Goal: Information Seeking & Learning: Find contact information

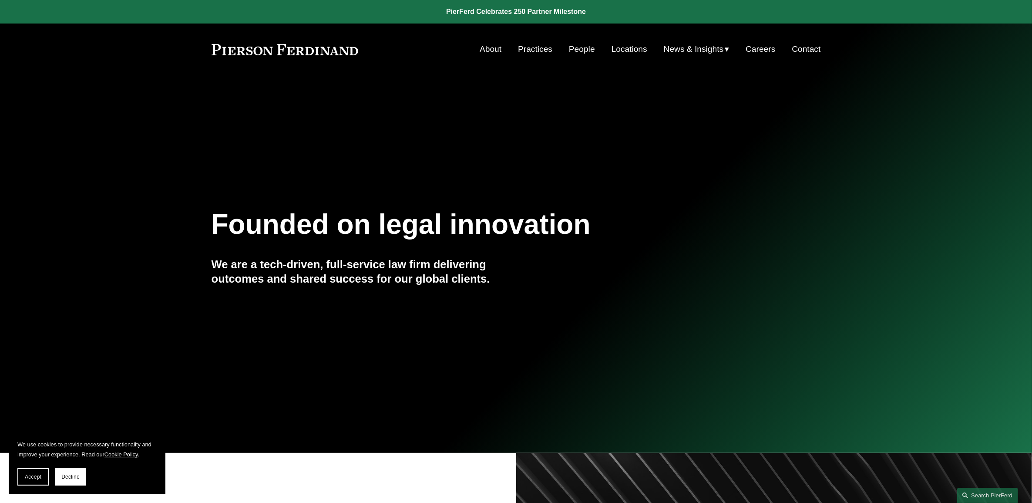
click at [586, 51] on link "People" at bounding box center [582, 49] width 26 height 17
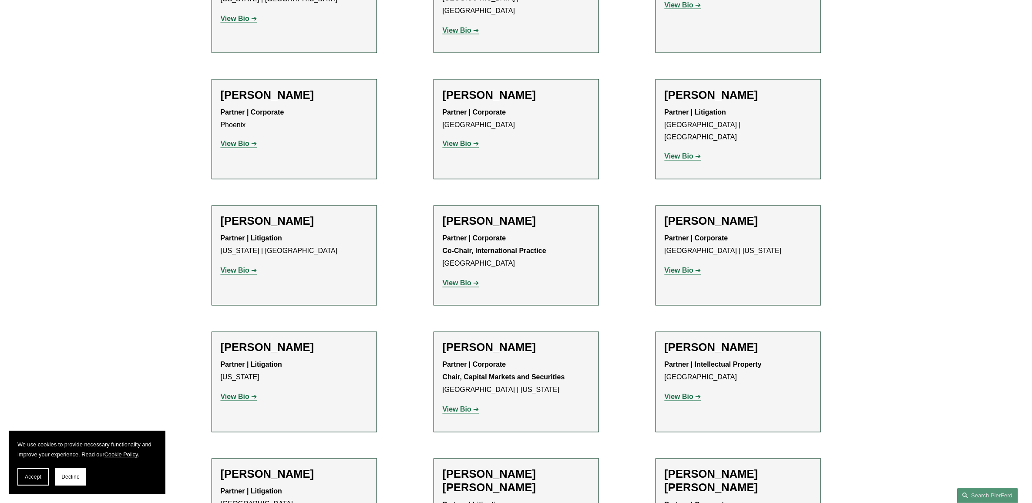
scroll to position [8965, 0]
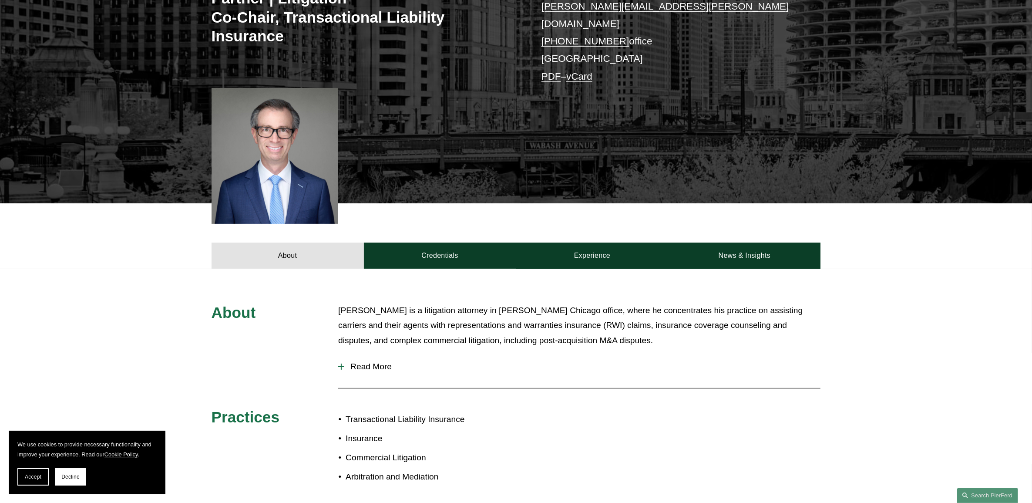
scroll to position [218, 0]
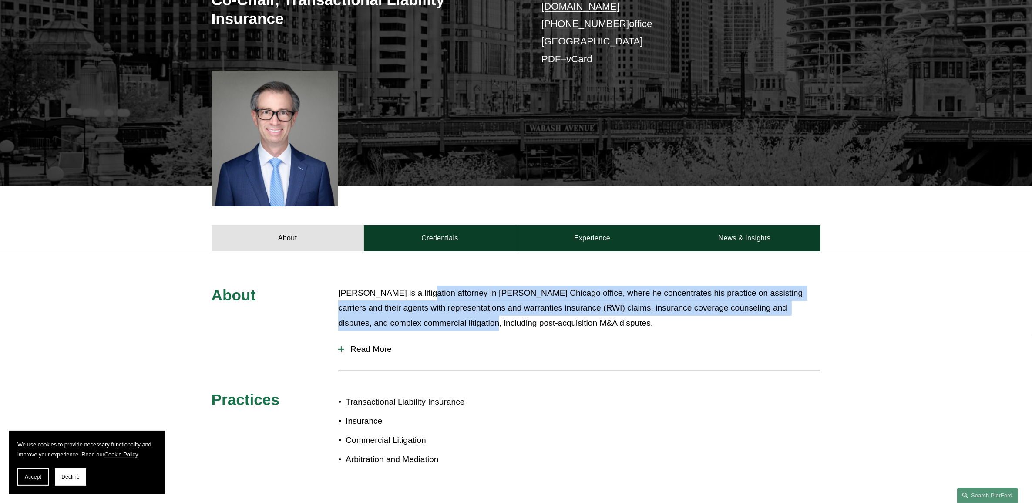
drag, startPoint x: 423, startPoint y: 287, endPoint x: 431, endPoint y: 310, distance: 24.4
click at [431, 310] on p "Andy Shapiro is a litigation attorney in Pierson Ferdinand's Chicago office, wh…" at bounding box center [579, 308] width 482 height 45
